Goal: Information Seeking & Learning: Learn about a topic

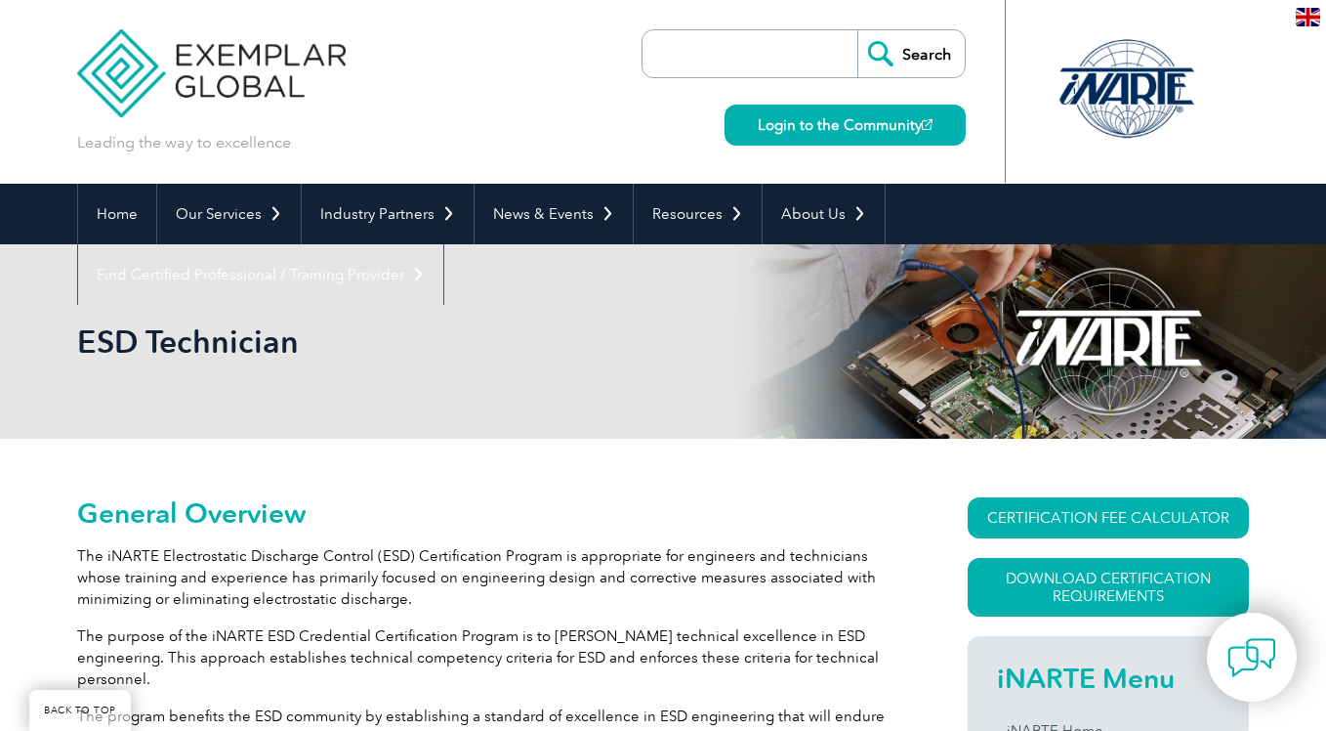
scroll to position [188, 0]
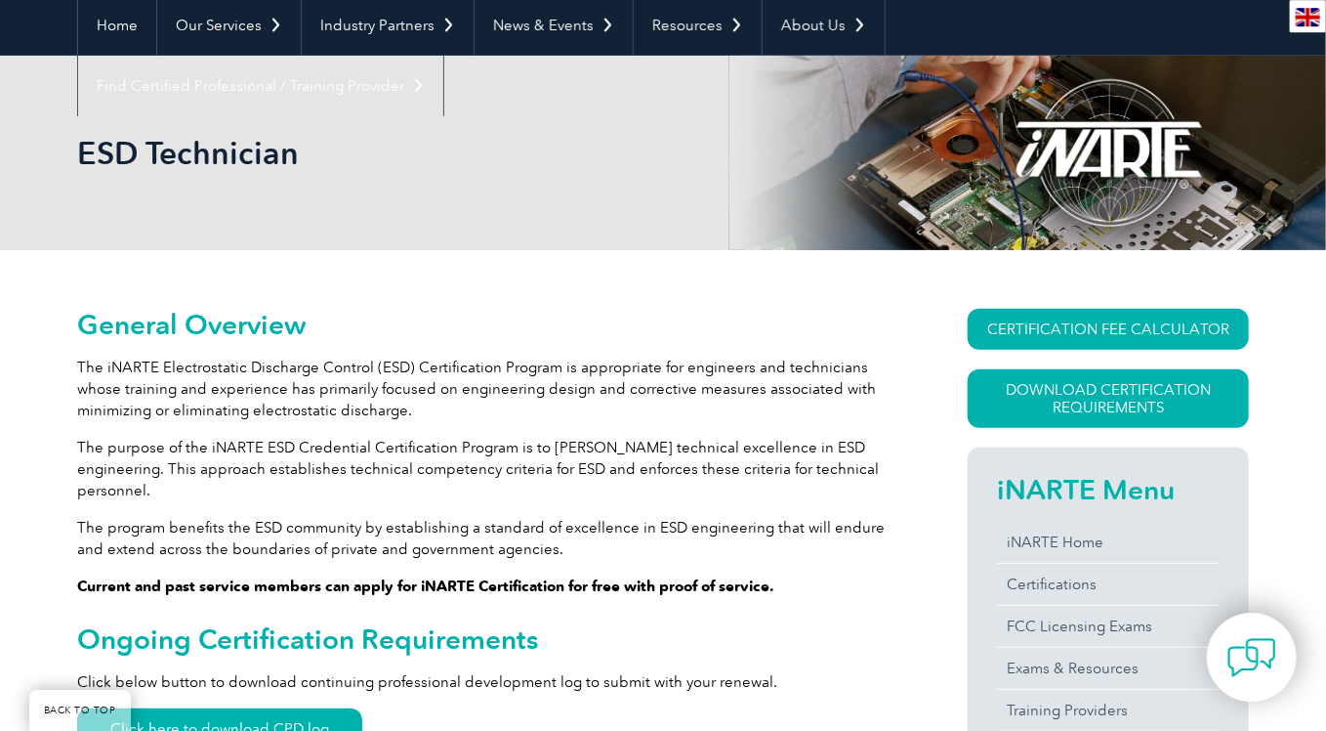
click at [479, 371] on p "The iNARTE Electrostatic Discharge Control (ESD) Certification Program is appro…" at bounding box center [487, 388] width 820 height 64
click at [518, 439] on p "The purpose of the iNARTE ESD Credential Certification Program is to [PERSON_NA…" at bounding box center [487, 469] width 820 height 64
click at [515, 415] on p "The iNARTE Electrostatic Discharge Control (ESD) Certification Program is appro…" at bounding box center [487, 388] width 820 height 64
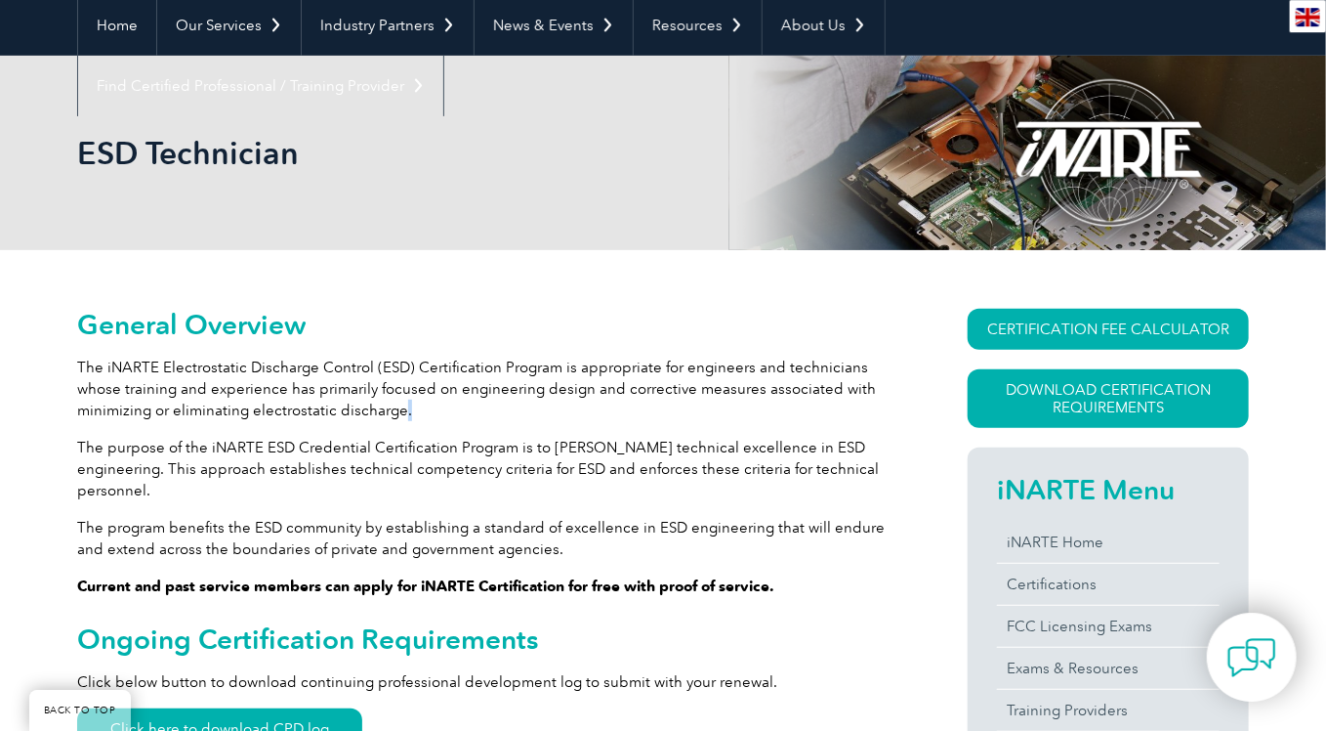
click at [515, 415] on p "The iNARTE Electrostatic Discharge Control (ESD) Certification Program is appro…" at bounding box center [487, 388] width 820 height 64
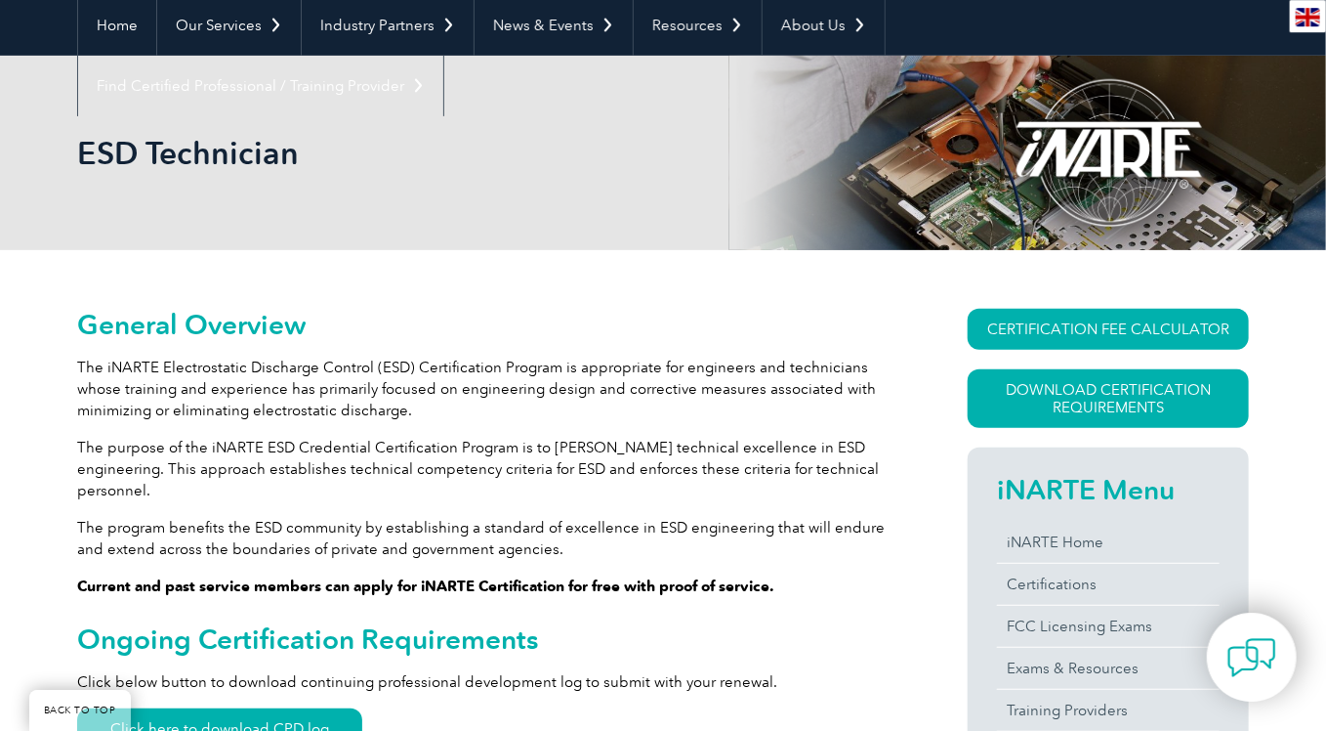
click at [515, 415] on p "The iNARTE Electrostatic Discharge Control (ESD) Certification Program is appro…" at bounding box center [487, 388] width 820 height 64
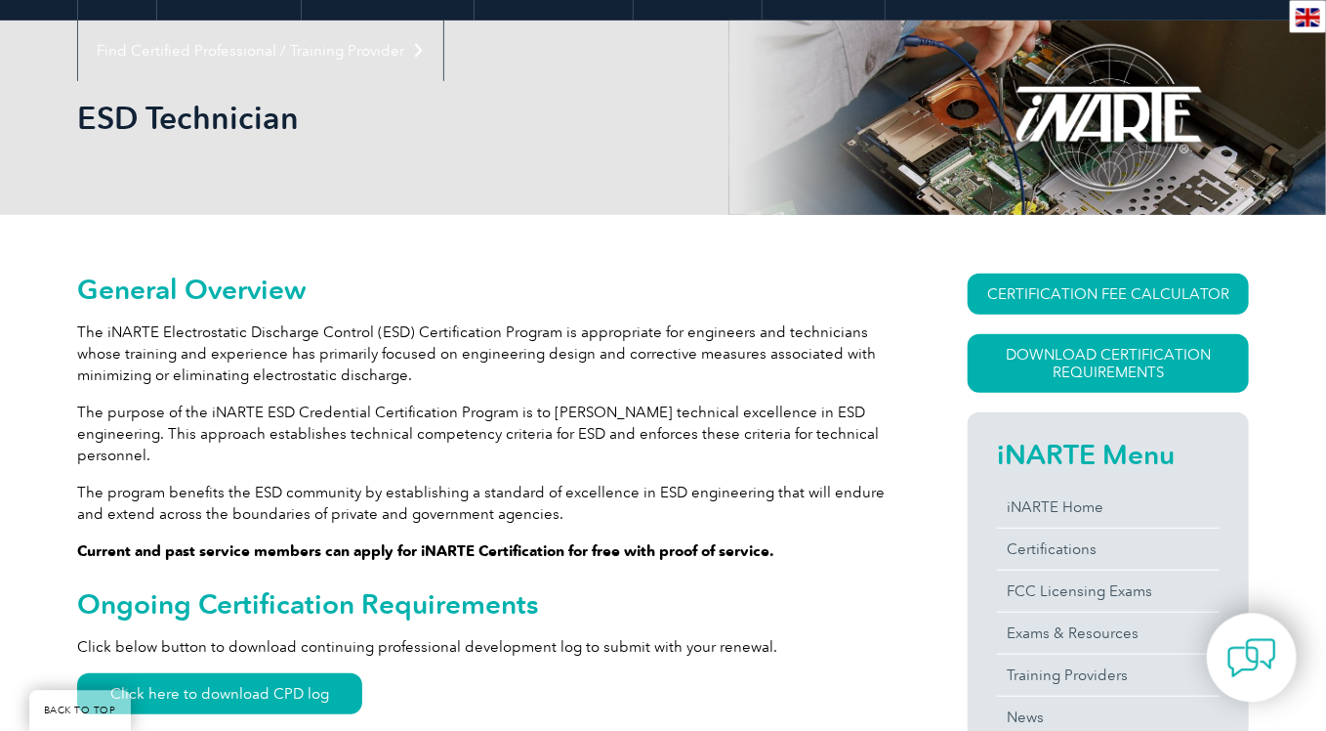
click at [518, 379] on p "The iNARTE Electrostatic Discharge Control (ESD) Certification Program is appro…" at bounding box center [487, 353] width 820 height 64
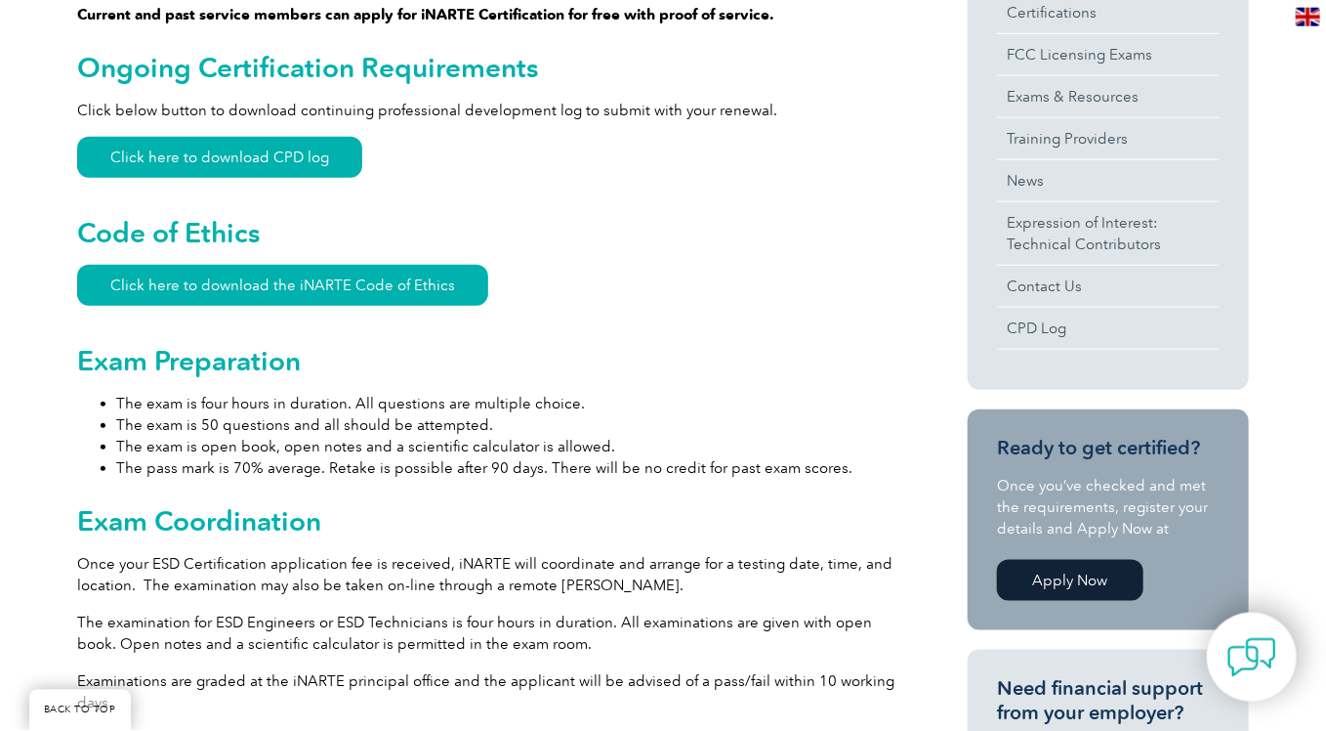
scroll to position [801, 0]
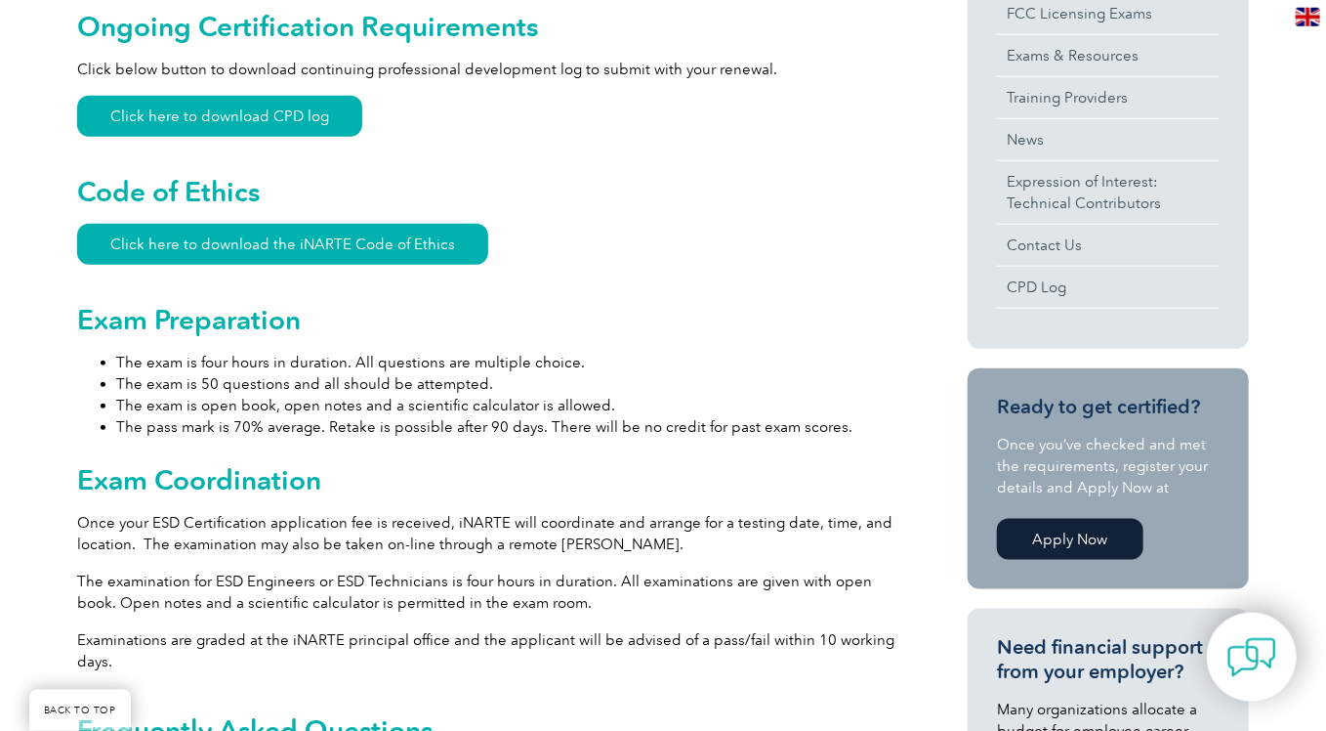
click at [584, 352] on li "The exam is four hours in duration. All questions are multiple choice." at bounding box center [506, 362] width 781 height 21
drag, startPoint x: 584, startPoint y: 339, endPoint x: 596, endPoint y: 315, distance: 26.2
click at [596, 315] on div "General Overview The iNARTE Electrostatic Discharge Control (ESD) Certification…" at bounding box center [487, 558] width 820 height 1725
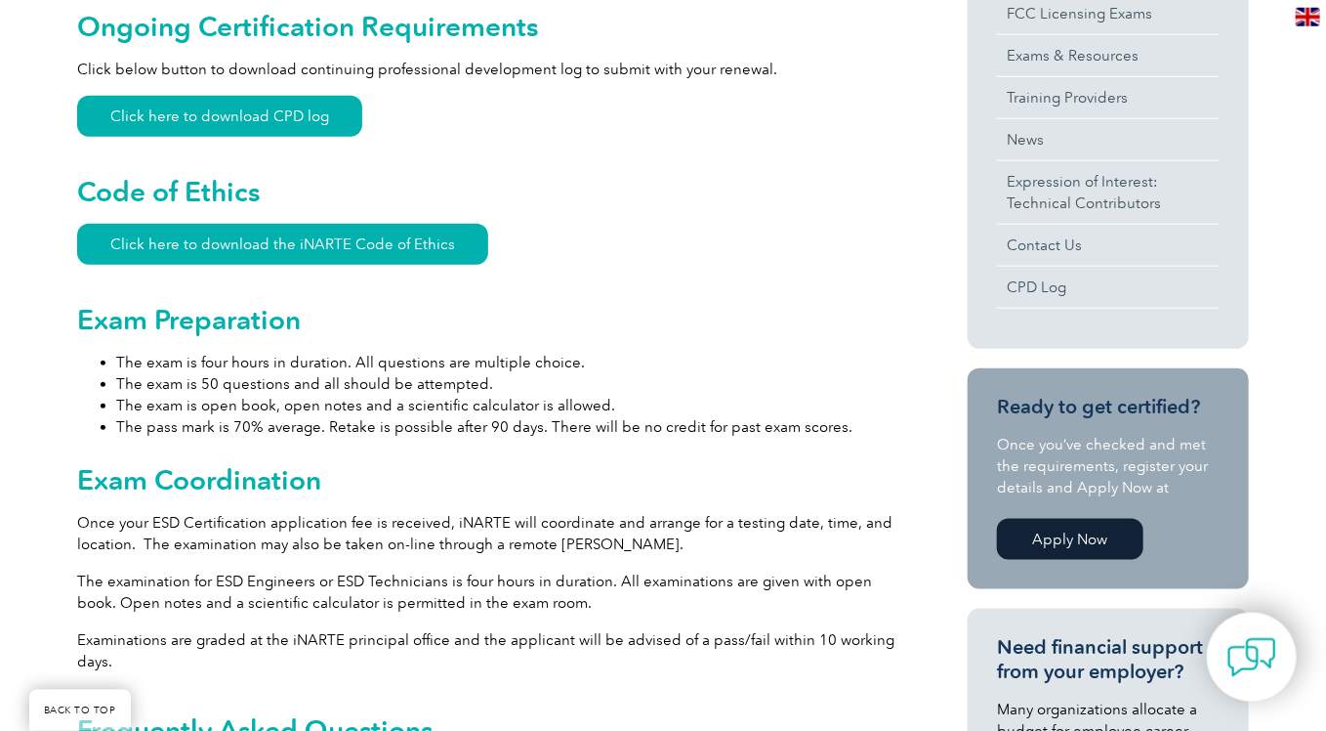
click at [596, 312] on h2 "Exam Preparation" at bounding box center [487, 319] width 820 height 31
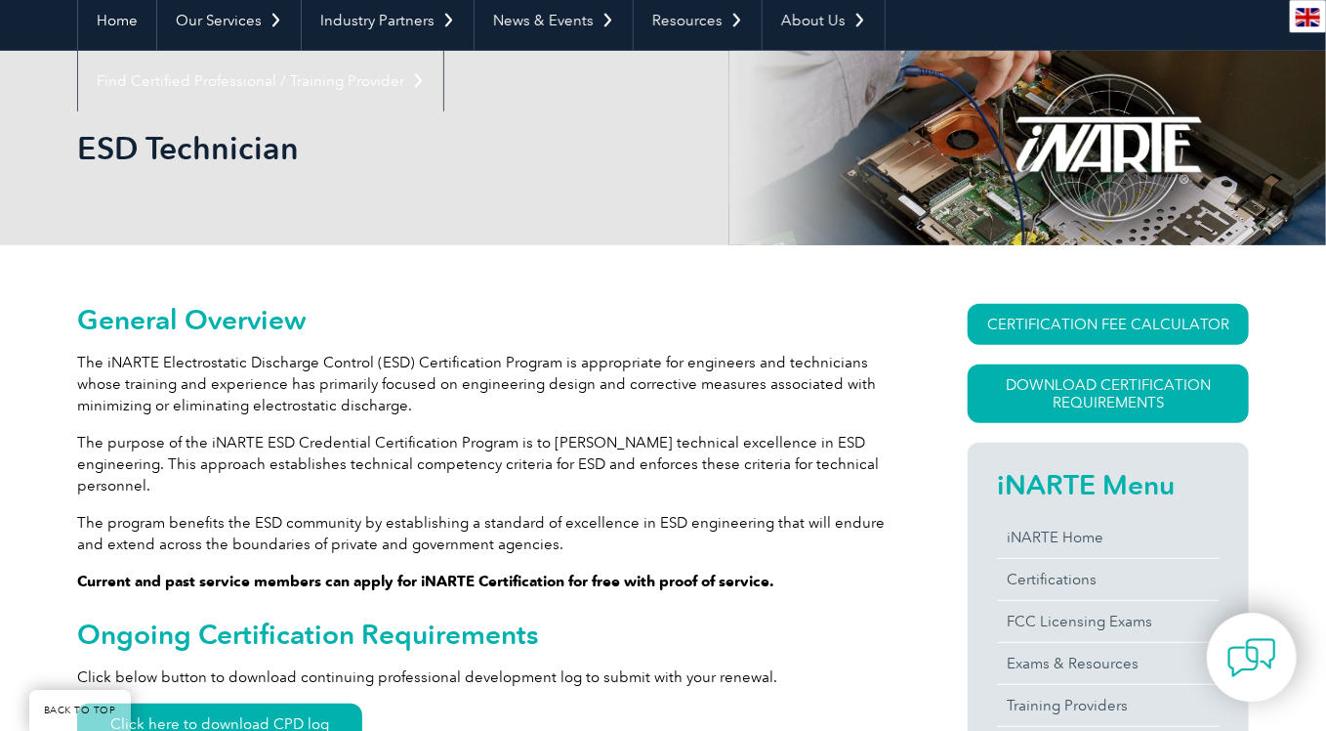
scroll to position [170, 0]
